Goal: Task Accomplishment & Management: Manage account settings

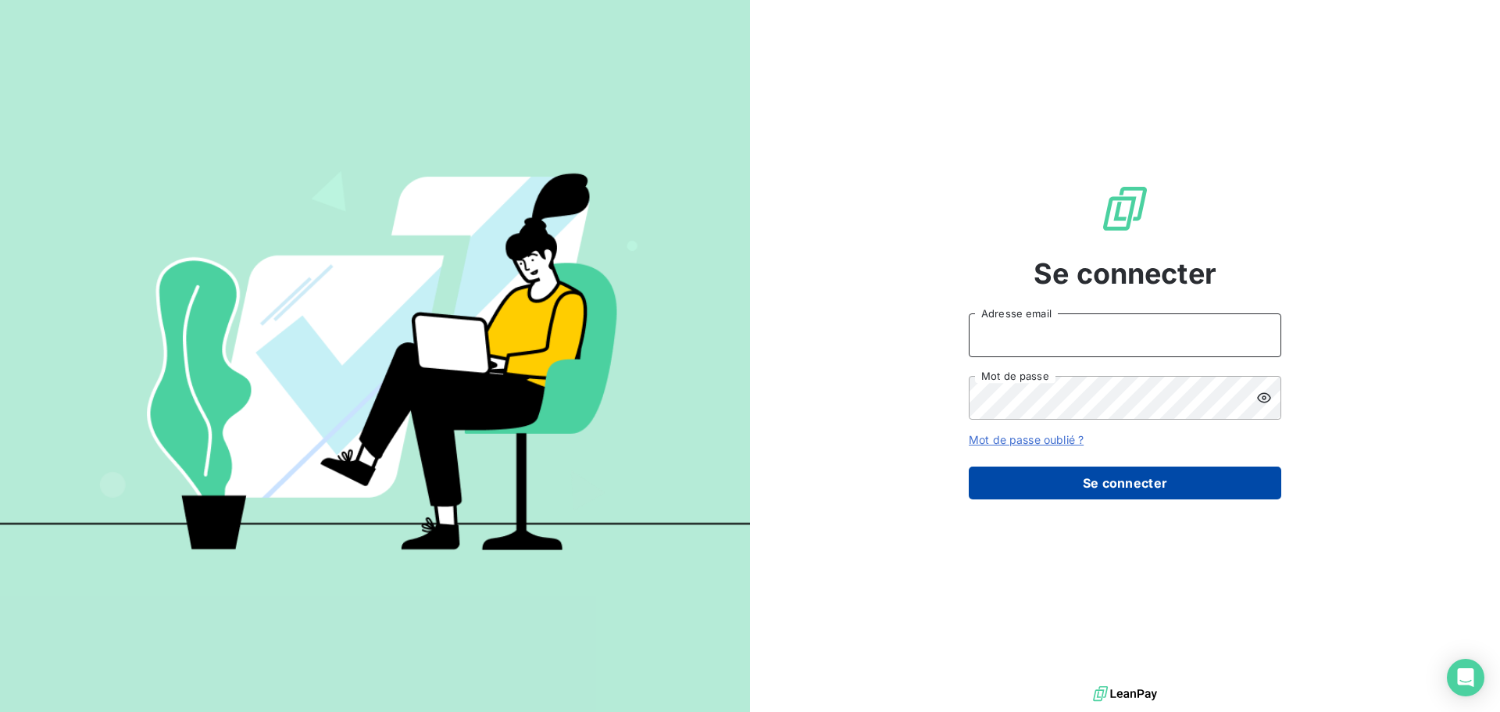
type input "[EMAIL_ADDRESS][DOMAIN_NAME]"
click at [1060, 483] on button "Se connecter" at bounding box center [1125, 482] width 313 height 33
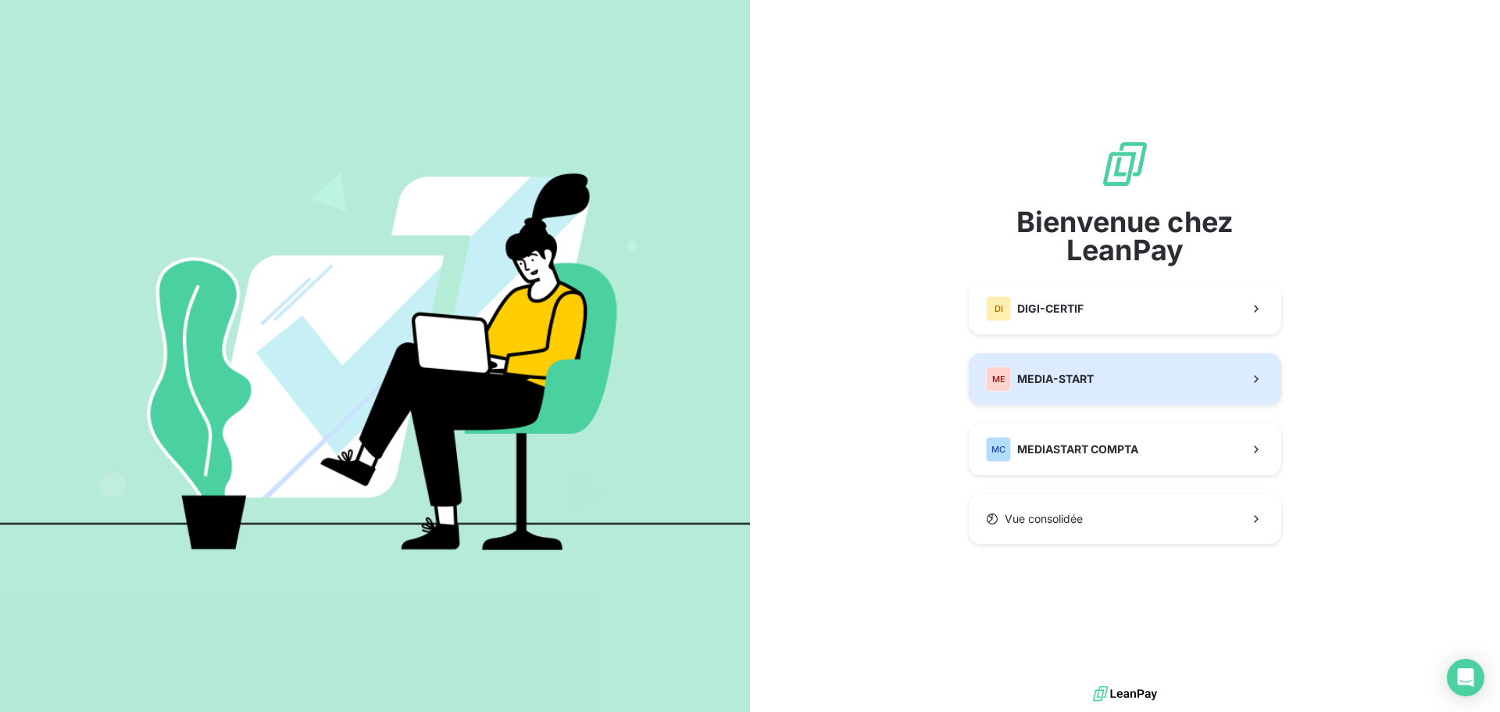
click at [1053, 384] on span "MEDIA-START" at bounding box center [1055, 379] width 77 height 16
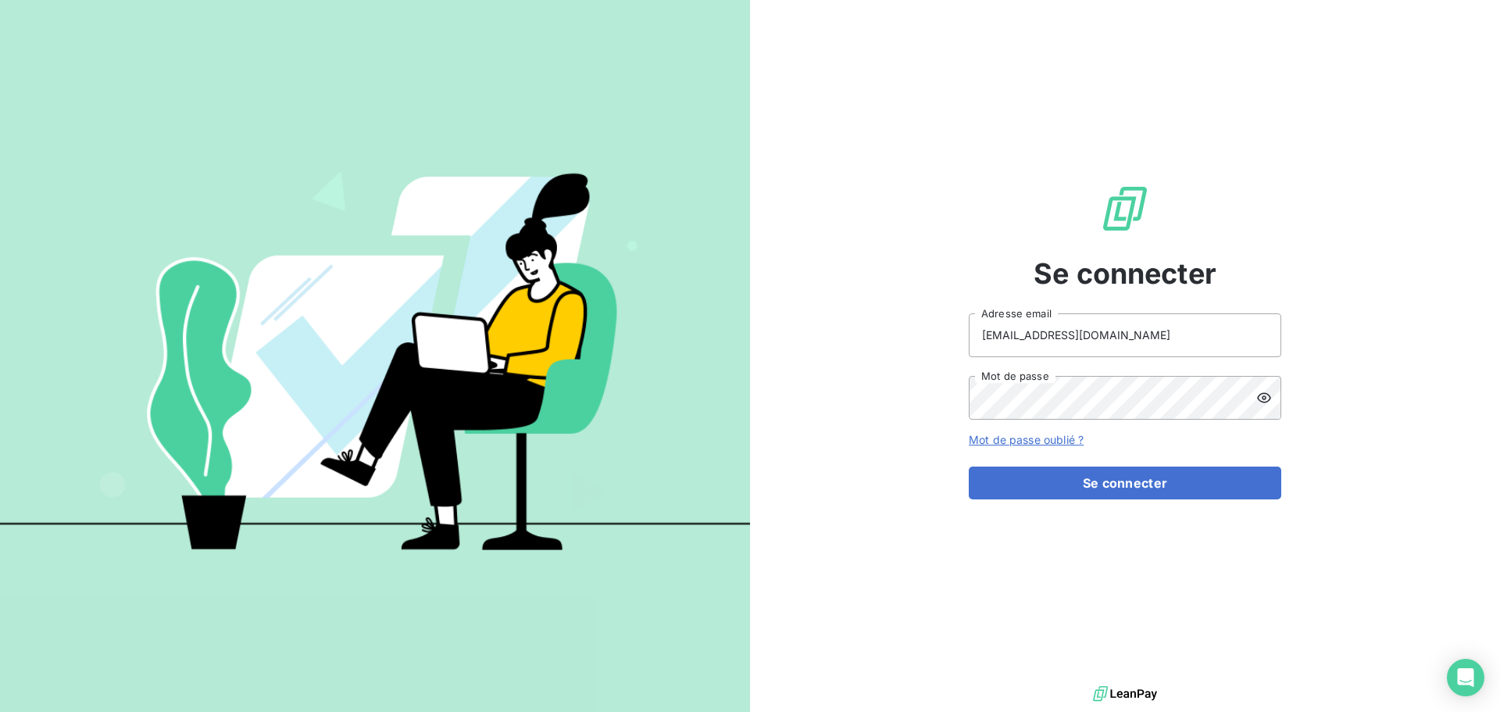
click at [1099, 511] on div "Se connecter [EMAIL_ADDRESS][DOMAIN_NAME] Adresse email Mot de passe Mot de pas…" at bounding box center [1125, 341] width 313 height 682
click at [1108, 491] on button "Se connecter" at bounding box center [1125, 482] width 313 height 33
click at [1128, 471] on button "Se connecter" at bounding box center [1125, 482] width 313 height 33
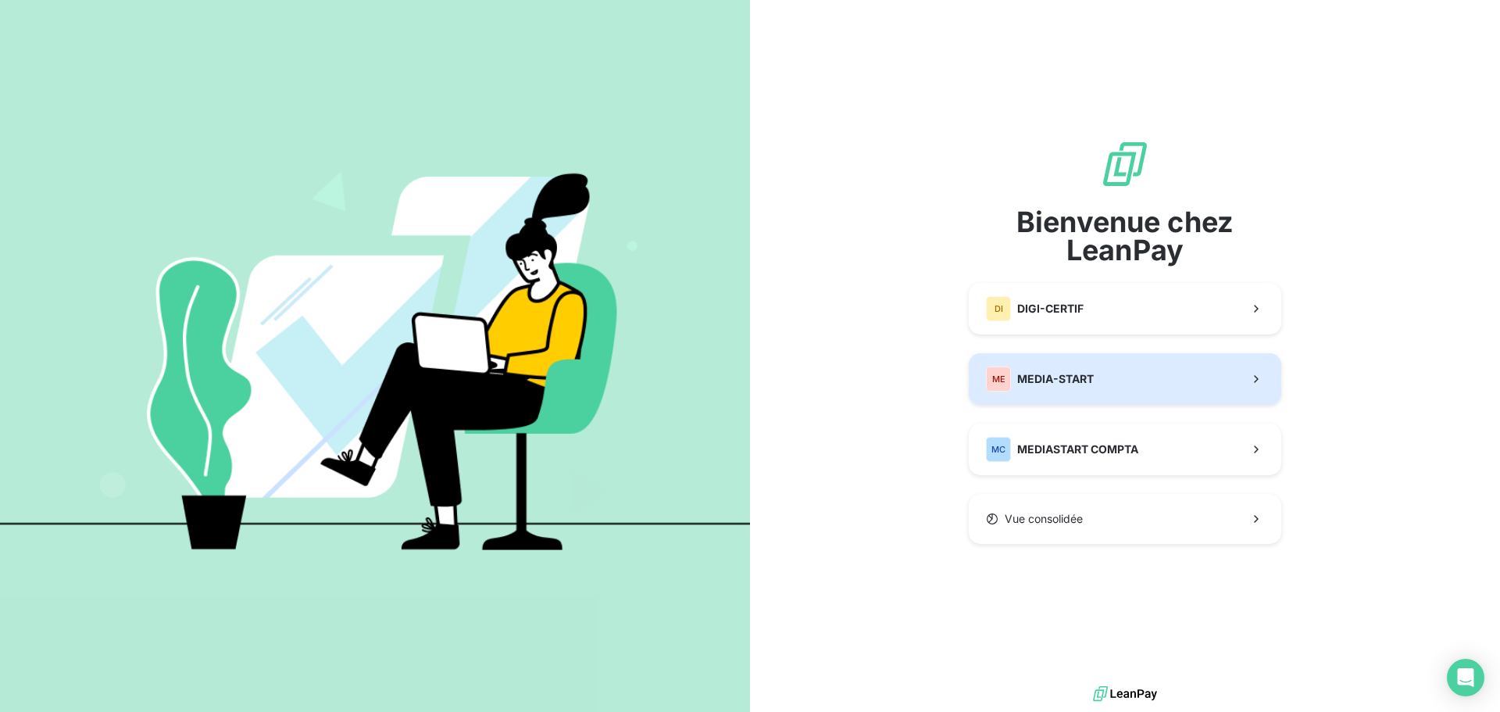
click at [1015, 391] on button "ME MEDIA-START" at bounding box center [1125, 379] width 313 height 52
